Goal: Task Accomplishment & Management: Use online tool/utility

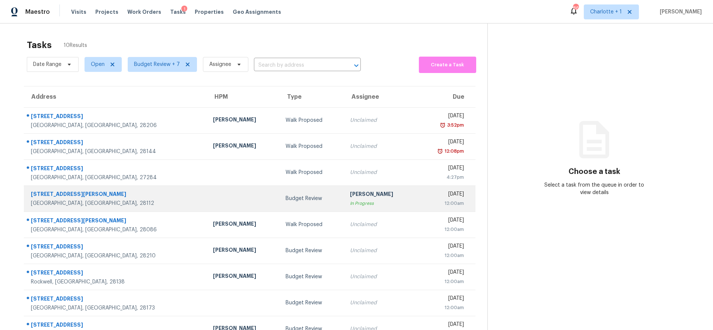
click at [285, 198] on div "Budget Review" at bounding box center [311, 198] width 52 height 7
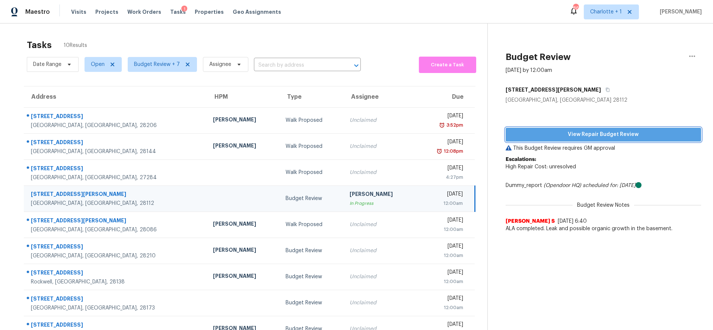
click at [575, 140] on button "View Repair Budget Review" at bounding box center [603, 135] width 196 height 14
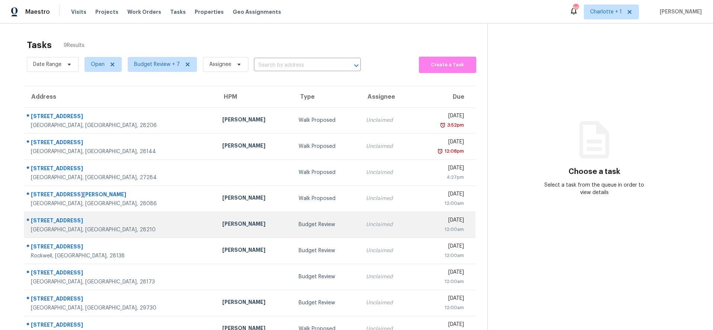
click at [127, 223] on div "[STREET_ADDRESS]" at bounding box center [120, 221] width 179 height 9
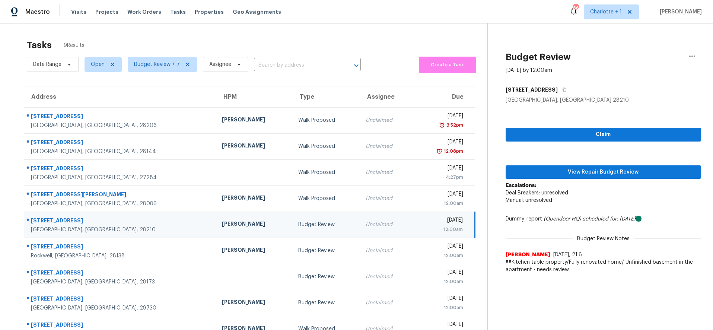
click at [216, 216] on td "[PERSON_NAME]" at bounding box center [254, 224] width 76 height 26
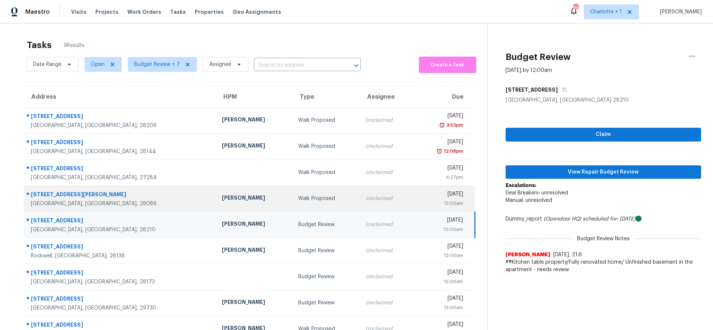
scroll to position [29, 0]
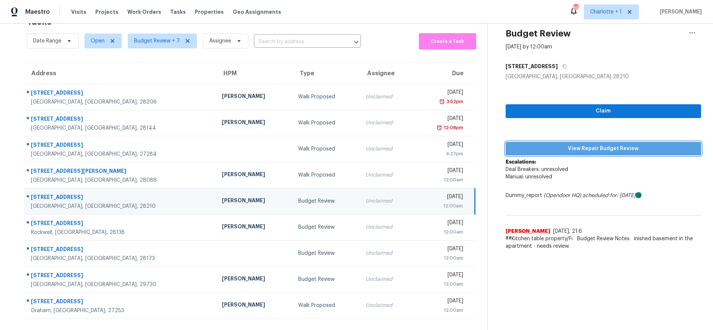
click at [564, 148] on button "View Repair Budget Review" at bounding box center [603, 149] width 196 height 14
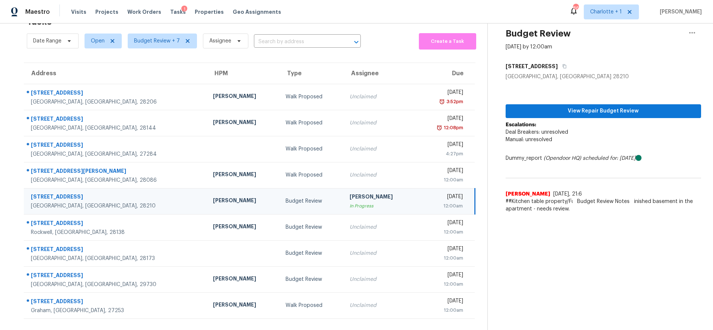
click at [473, 228] on div "Address HPM Type Assignee Due 2428 Catalina Ave Charlotte, NC, 28206 Jason Bouq…" at bounding box center [249, 191] width 475 height 256
click at [353, 202] on div "In Progress" at bounding box center [379, 205] width 61 height 7
click at [689, 29] on icon "button" at bounding box center [691, 32] width 9 height 9
click at [637, 45] on div "Unclaim this task" at bounding box center [644, 43] width 58 height 7
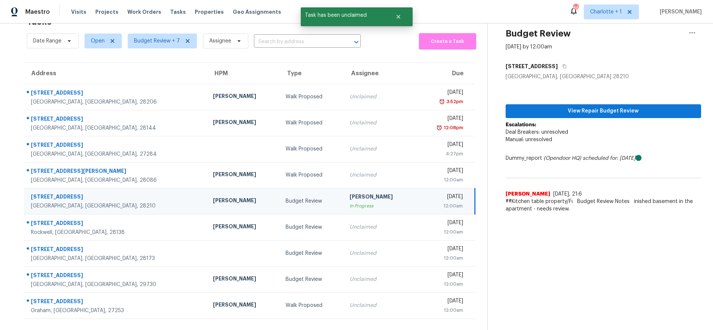
click at [279, 203] on td "Budget Review" at bounding box center [311, 201] width 64 height 26
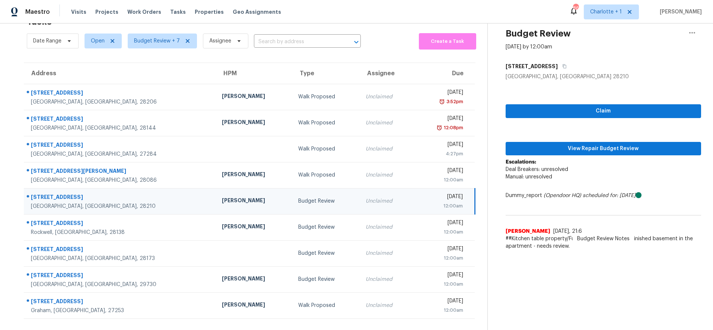
click at [631, 134] on div "Claim View Repair Budget Review Escalations: Deal Breakers: unresolved Manual: …" at bounding box center [603, 166] width 196 height 173
click at [627, 144] on span "View Repair Budget Review" at bounding box center [603, 148] width 184 height 9
click at [359, 202] on td "Unclaimed" at bounding box center [386, 201] width 54 height 26
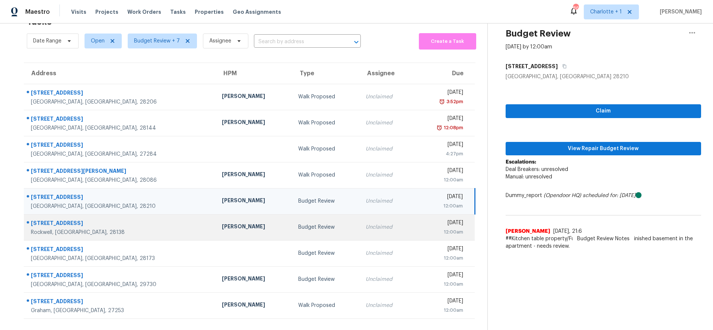
click at [292, 215] on td "Budget Review" at bounding box center [325, 227] width 67 height 26
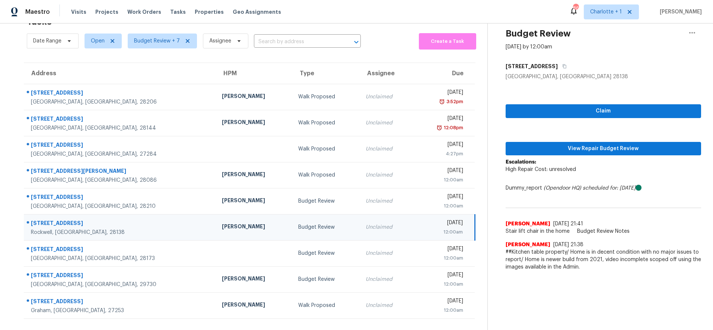
click at [150, 223] on td "335 Silver Oak Cir Rockwell, NC, 28138" at bounding box center [120, 227] width 192 height 26
click at [632, 144] on span "View Repair Budget Review" at bounding box center [603, 148] width 184 height 9
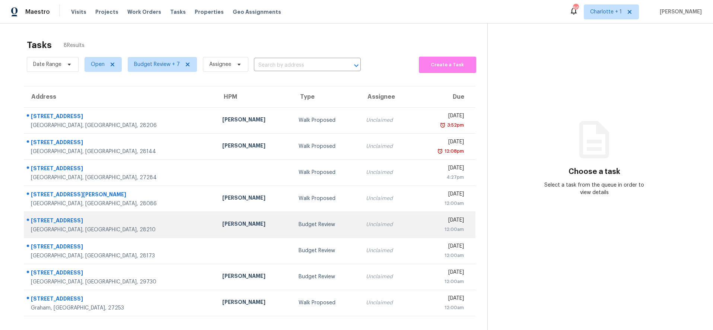
click at [292, 229] on td "Budget Review" at bounding box center [326, 224] width 68 height 26
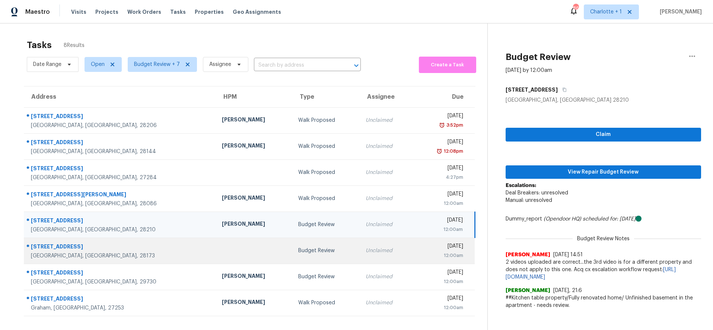
click at [216, 249] on td at bounding box center [254, 250] width 76 height 26
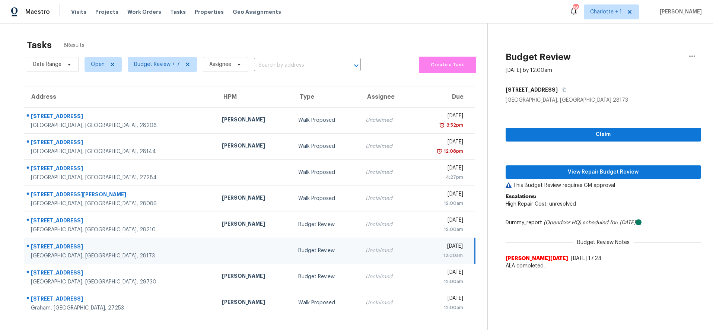
click at [222, 250] on div at bounding box center [254, 251] width 64 height 2
click at [568, 172] on span "View Repair Budget Review" at bounding box center [603, 171] width 184 height 9
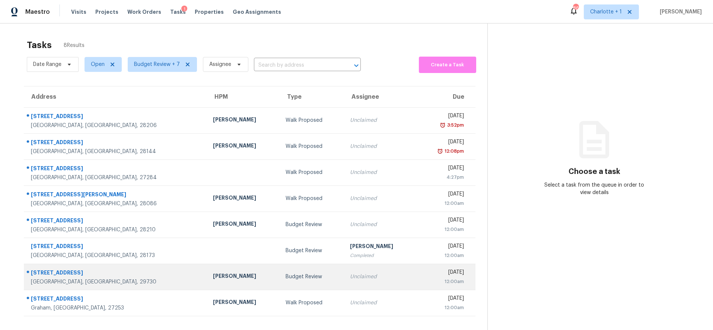
click at [142, 285] on div "[GEOGRAPHIC_DATA], [GEOGRAPHIC_DATA], 29730" at bounding box center [116, 281] width 170 height 7
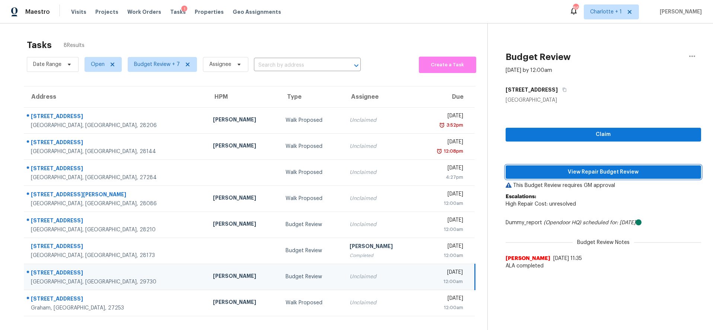
click at [511, 168] on span "View Repair Budget Review" at bounding box center [603, 171] width 184 height 9
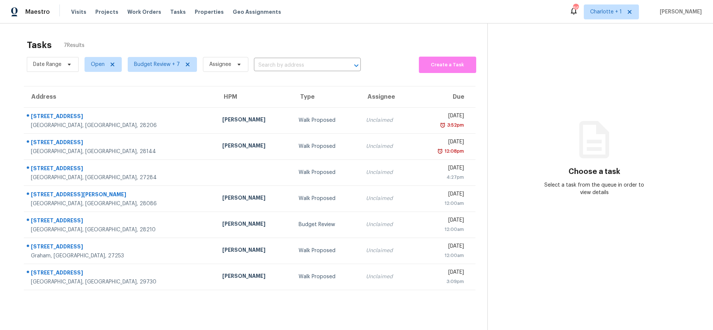
click at [134, 30] on div "Tasks 7 Results Date Range Open Budget Review + 7 Assignee ​ Create a Task Addr…" at bounding box center [356, 188] width 713 height 330
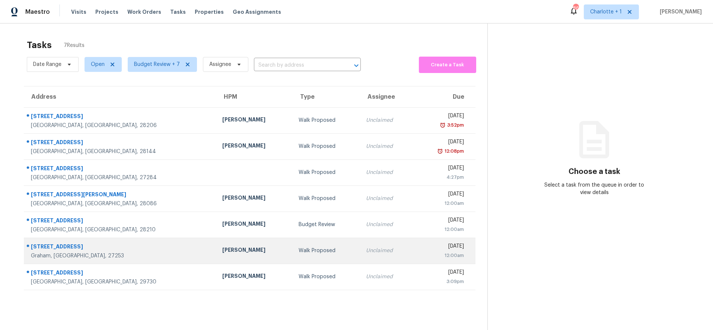
click at [148, 244] on td "[STREET_ADDRESS]" at bounding box center [120, 250] width 192 height 26
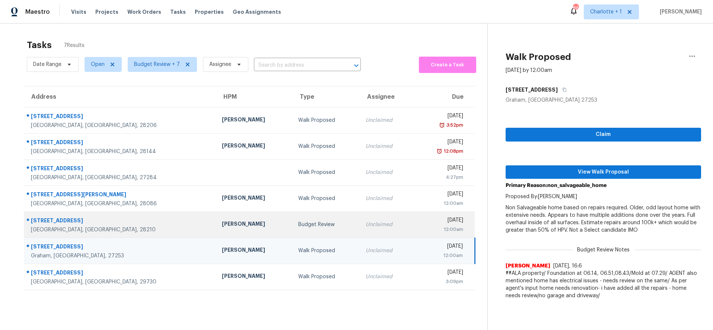
click at [137, 226] on div "[GEOGRAPHIC_DATA], [GEOGRAPHIC_DATA], 28210" at bounding box center [120, 229] width 179 height 7
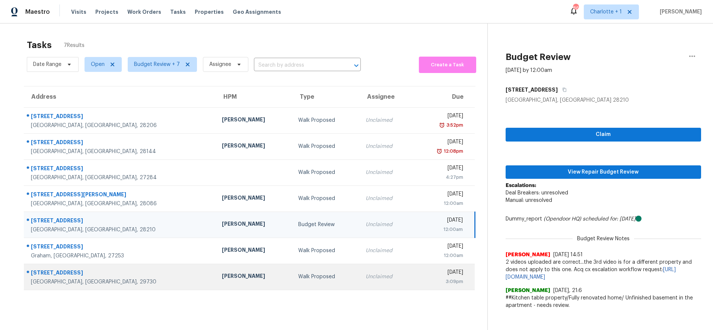
click at [138, 265] on td "[STREET_ADDRESS]" at bounding box center [120, 276] width 192 height 26
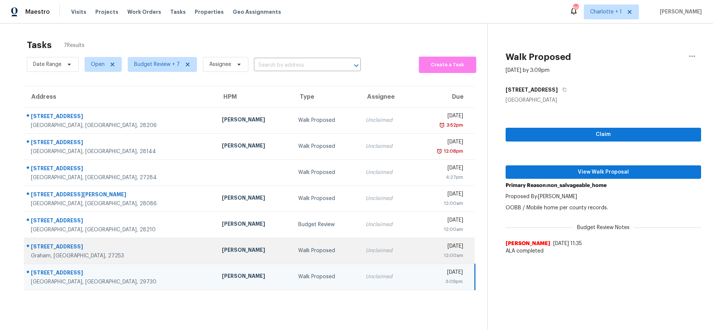
click at [151, 257] on td "[STREET_ADDRESS]" at bounding box center [120, 250] width 192 height 26
